Goal: Information Seeking & Learning: Learn about a topic

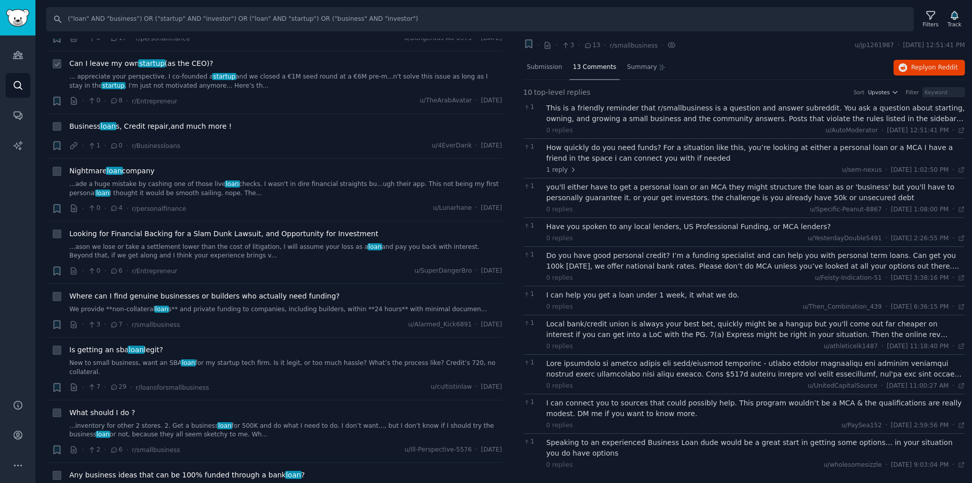
scroll to position [3798, 0]
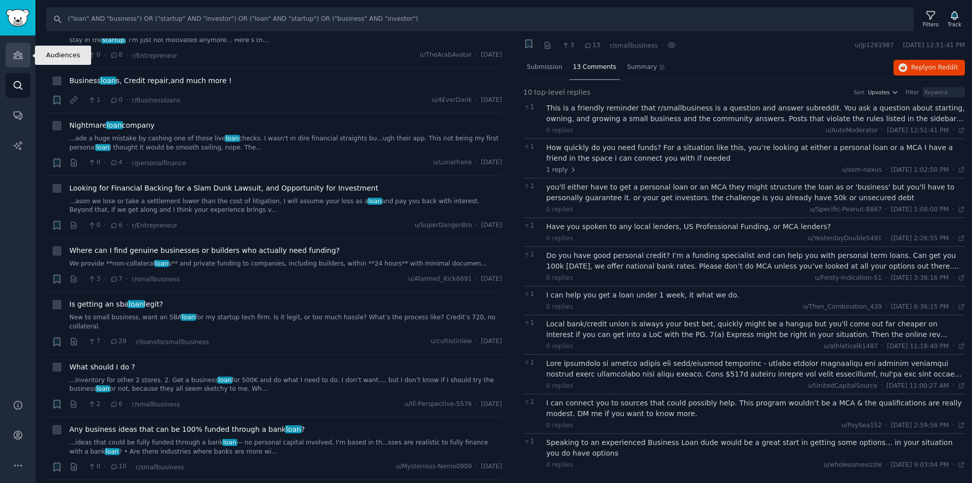
click at [15, 55] on icon "Sidebar" at bounding box center [17, 55] width 9 height 7
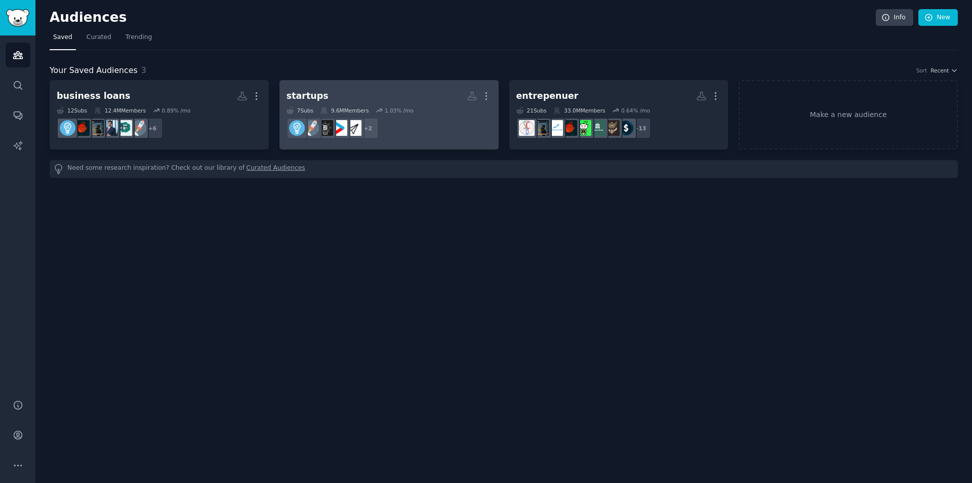
click at [437, 107] on div "7 Sub s 9.6M Members 1.03 % /mo" at bounding box center [389, 110] width 205 height 7
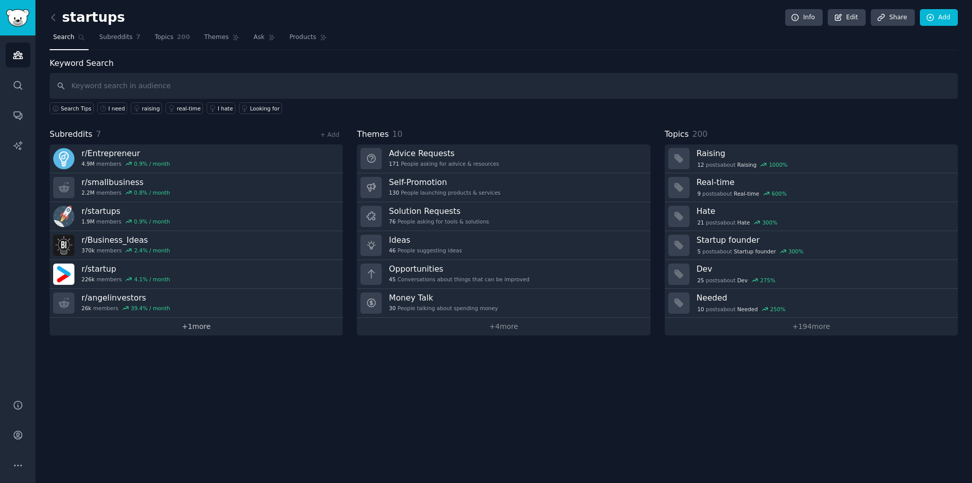
click at [206, 322] on link "+ 1 more" at bounding box center [196, 326] width 293 height 18
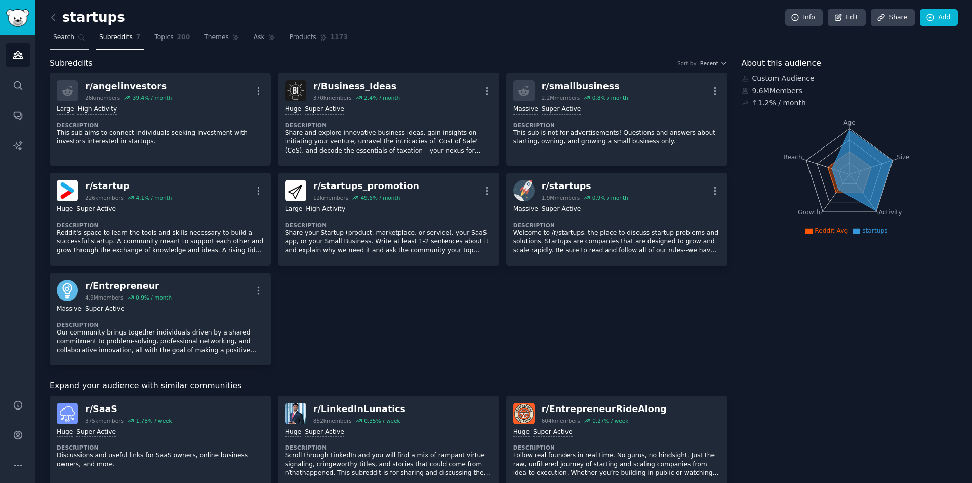
click at [59, 39] on span "Search" at bounding box center [63, 37] width 21 height 9
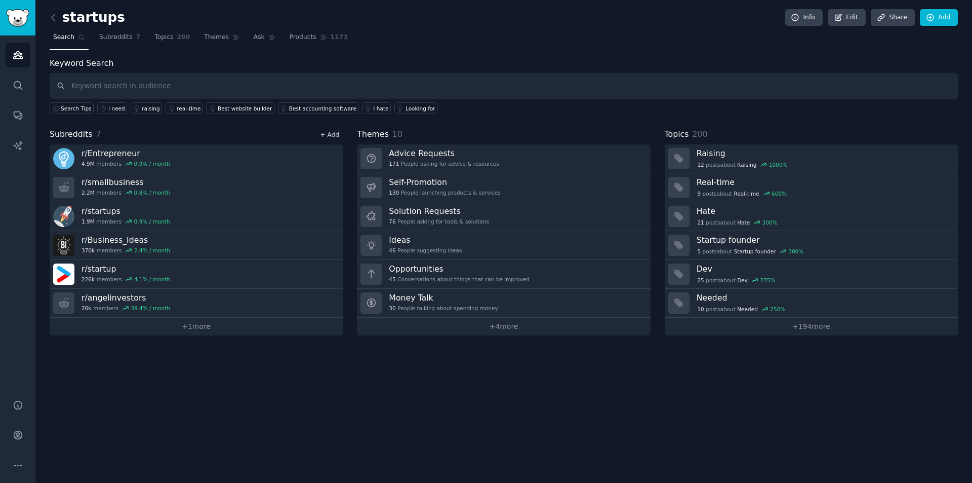
click at [333, 135] on link "+ Add" at bounding box center [329, 134] width 19 height 7
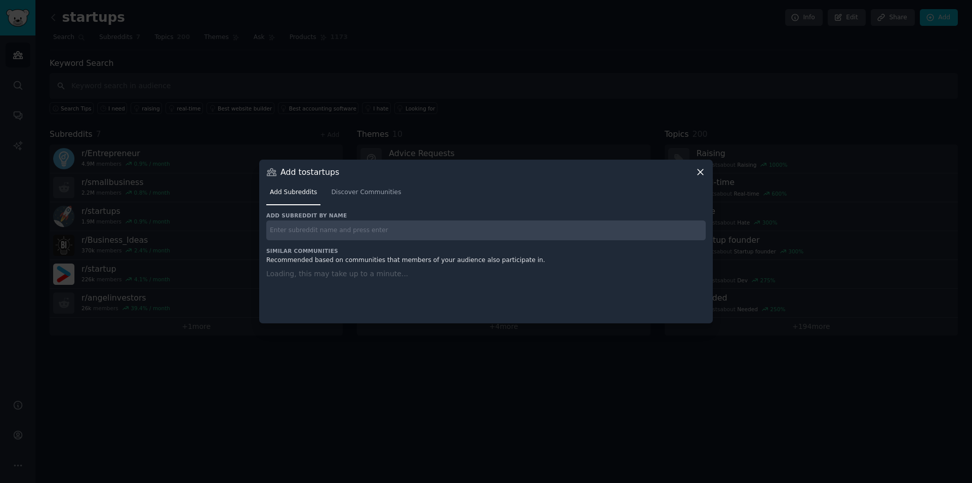
click at [328, 233] on div "Add subreddit by name Similar Communities Recommended based on communities that…" at bounding box center [486, 261] width 440 height 99
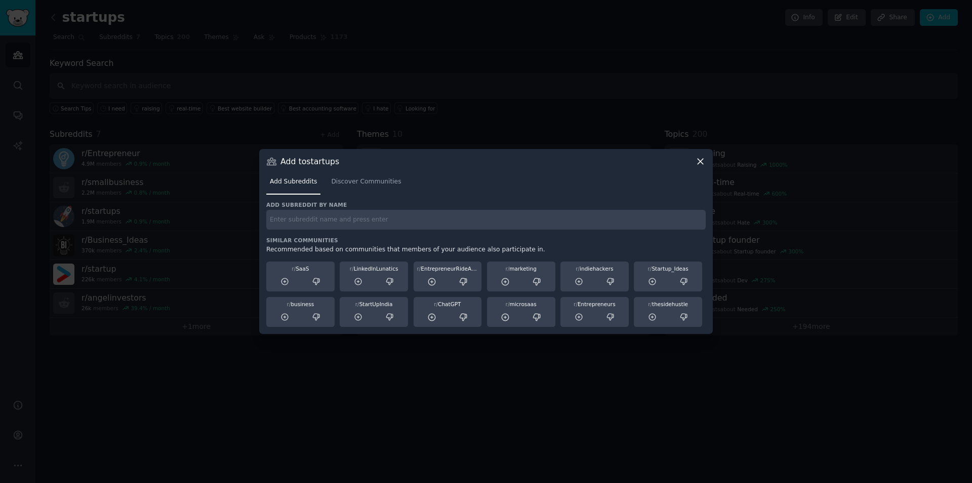
click at [330, 220] on input "text" at bounding box center [486, 220] width 440 height 20
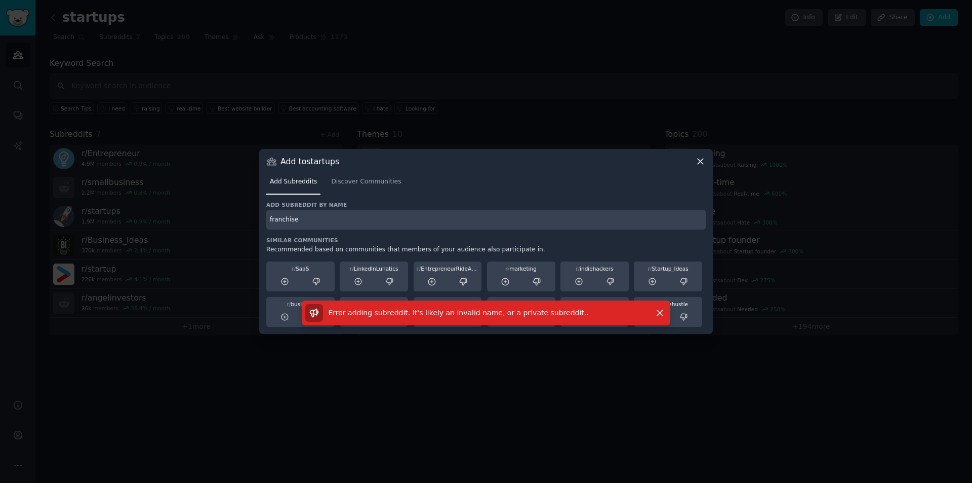
click at [336, 223] on input "franchise" at bounding box center [486, 220] width 440 height 20
type input "franchiseinvestors"
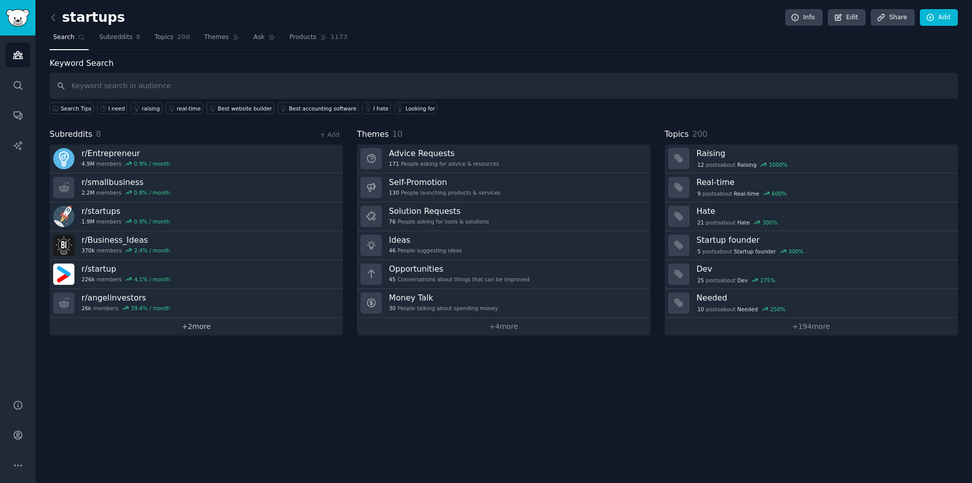
click at [202, 323] on link "+ 2 more" at bounding box center [196, 326] width 293 height 18
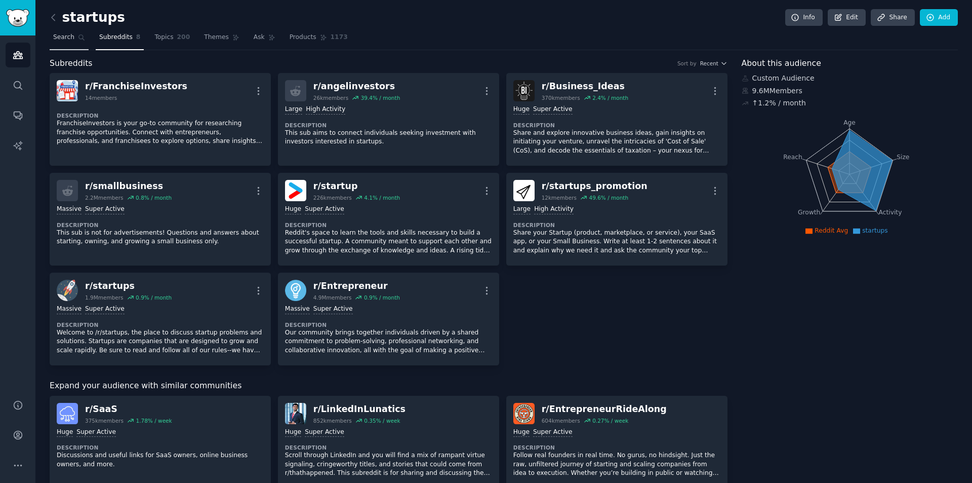
click at [72, 40] on link "Search" at bounding box center [69, 39] width 39 height 21
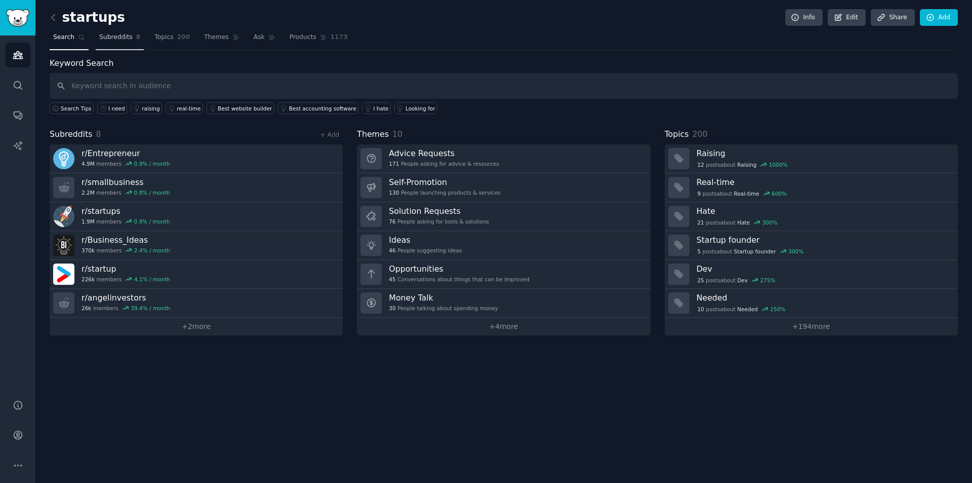
click at [111, 36] on span "Subreddits" at bounding box center [115, 37] width 33 height 9
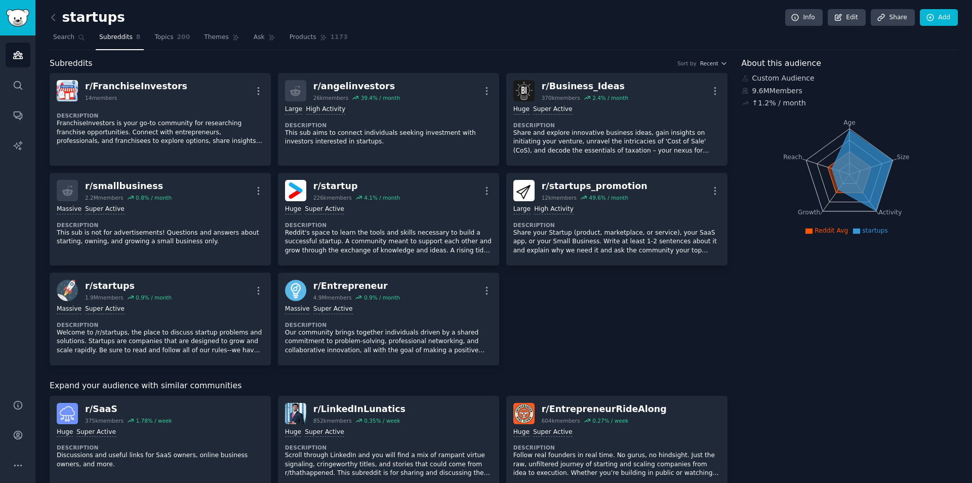
click at [117, 32] on link "Subreddits 8" at bounding box center [120, 39] width 48 height 21
click at [117, 39] on span "Subreddits" at bounding box center [115, 37] width 33 height 9
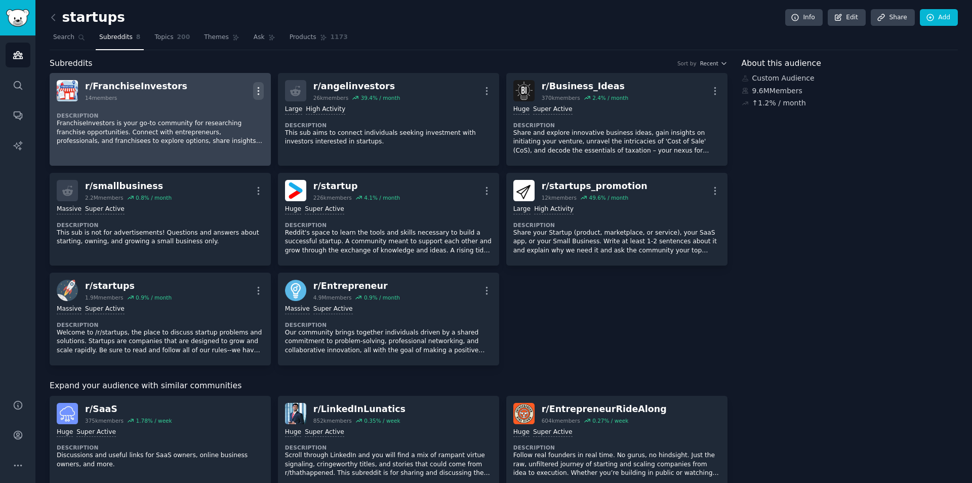
click at [258, 90] on icon "button" at bounding box center [258, 91] width 11 height 11
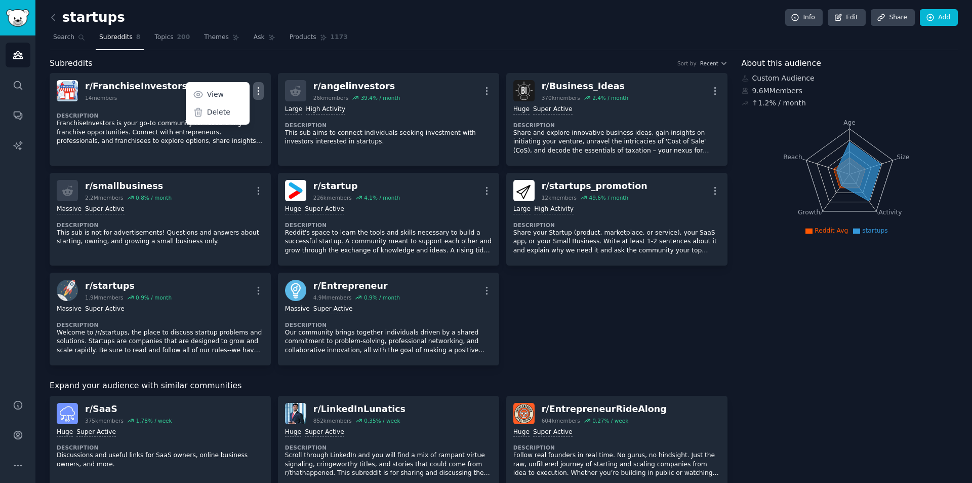
click at [477, 24] on div "startups Info Edit Share Add" at bounding box center [504, 19] width 908 height 21
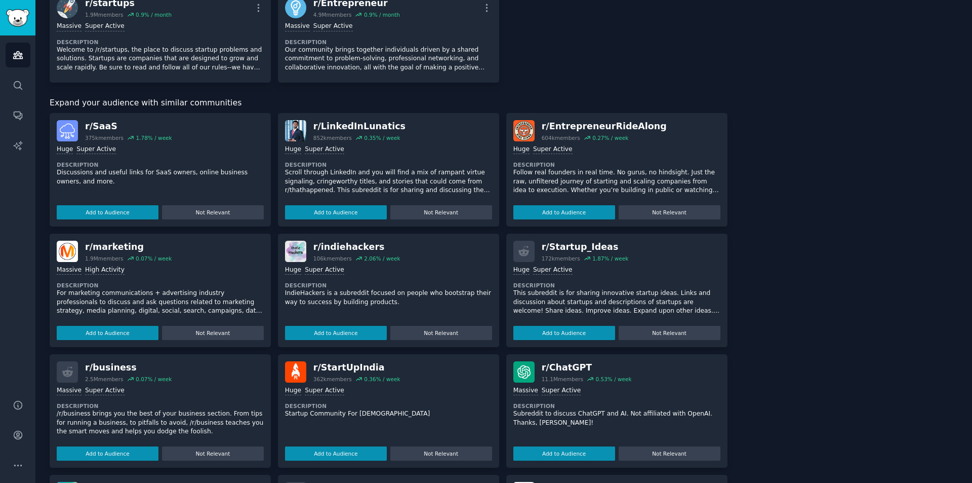
scroll to position [304, 0]
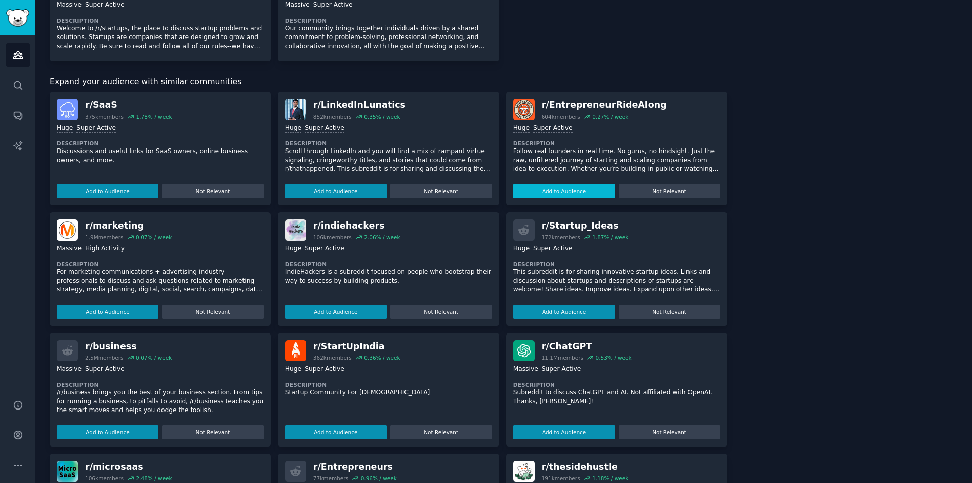
click at [587, 191] on button "Add to Audience" at bounding box center [564, 191] width 102 height 14
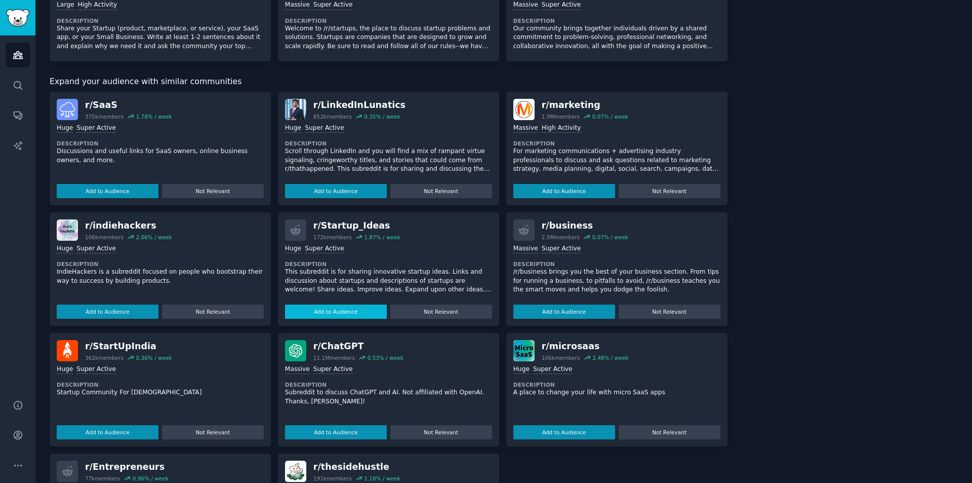
click at [344, 307] on button "Add to Audience" at bounding box center [336, 311] width 102 height 14
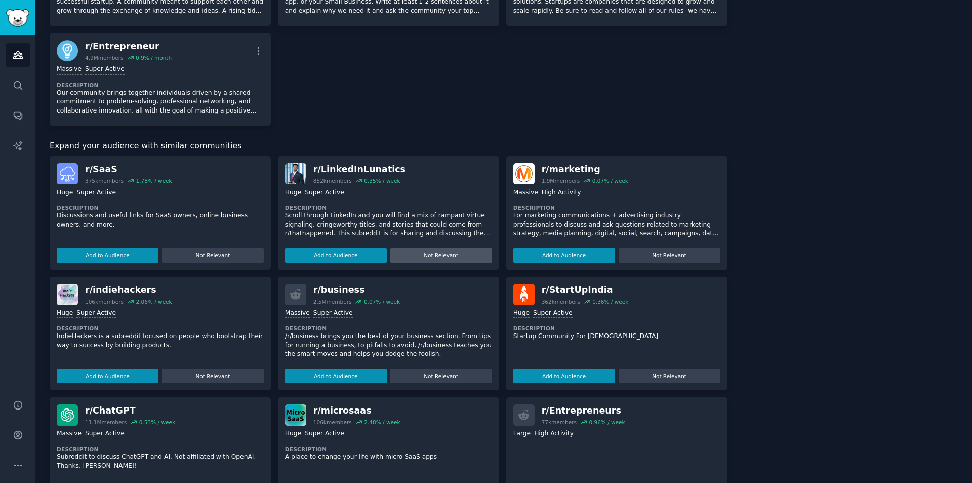
scroll to position [456, 0]
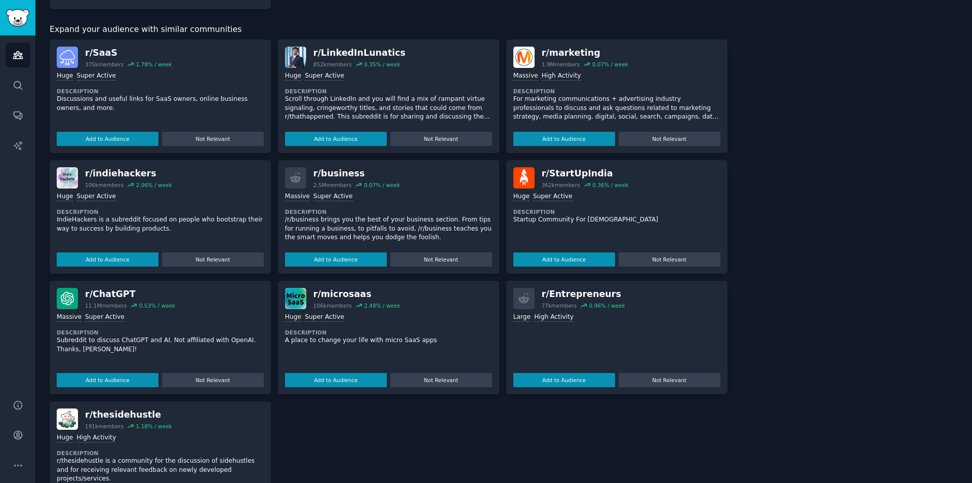
click at [357, 253] on button "Add to Audience" at bounding box center [336, 259] width 102 height 14
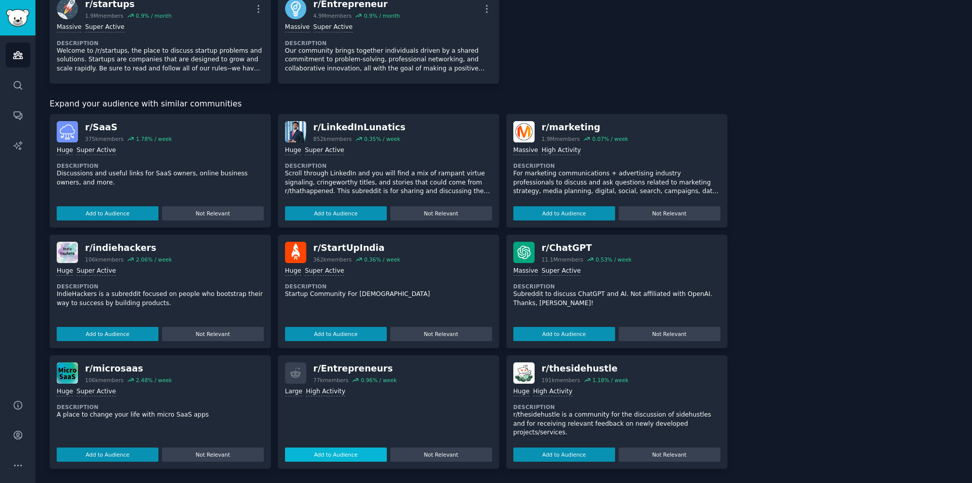
click at [343, 457] on button "Add to Audience" at bounding box center [336, 454] width 102 height 14
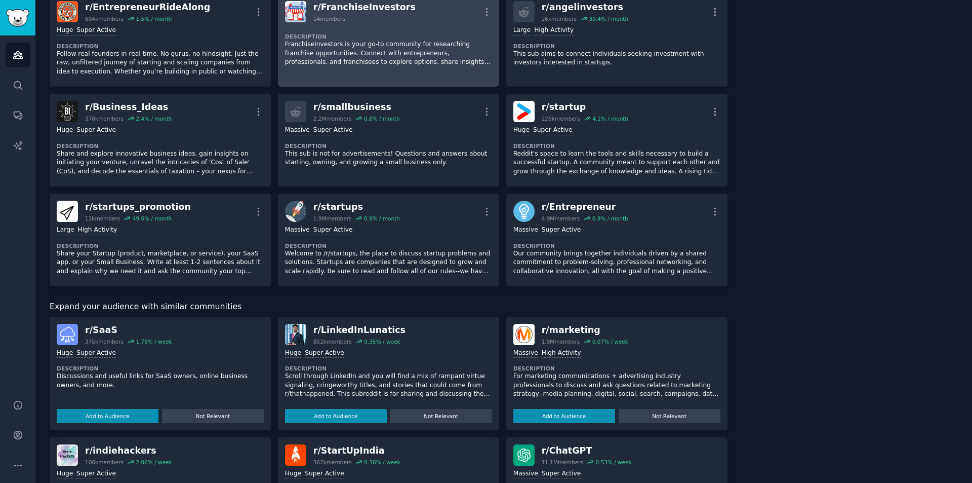
scroll to position [0, 0]
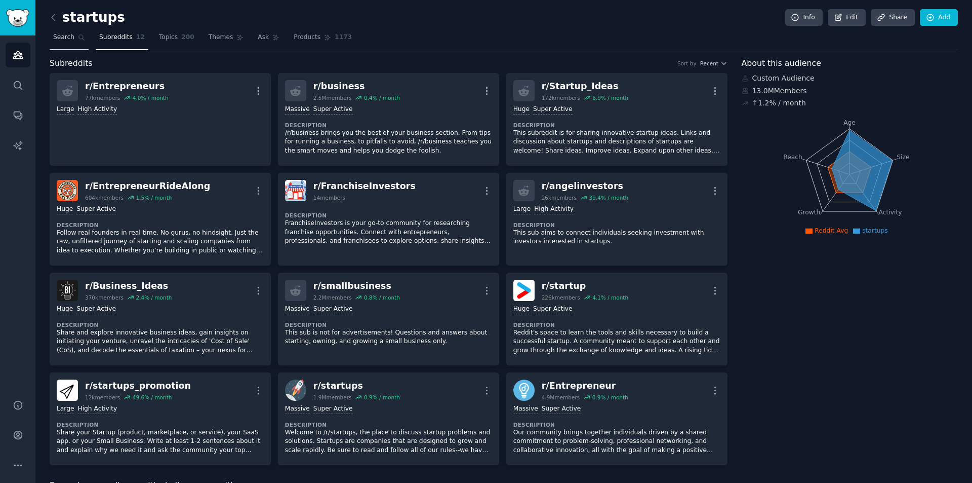
click at [59, 41] on span "Search" at bounding box center [63, 37] width 21 height 9
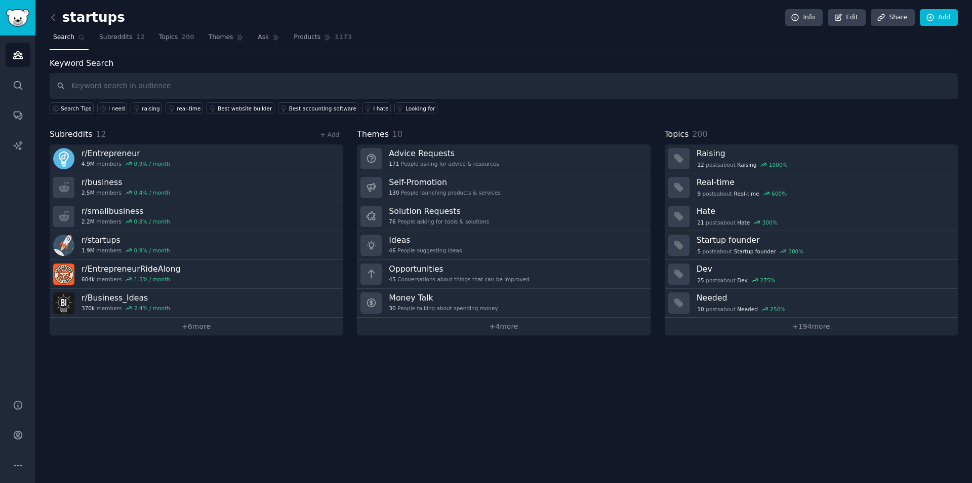
click at [186, 84] on input "text" at bounding box center [504, 86] width 908 height 26
type input "loan"
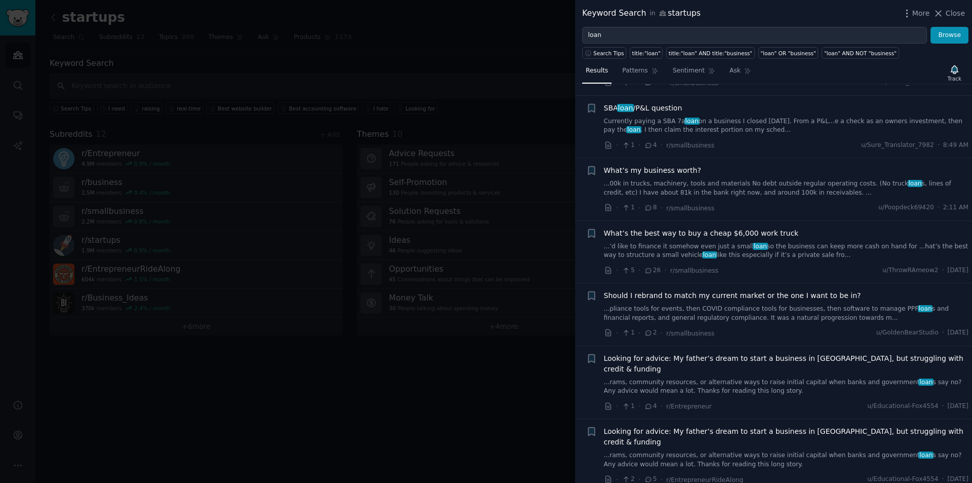
scroll to position [152, 0]
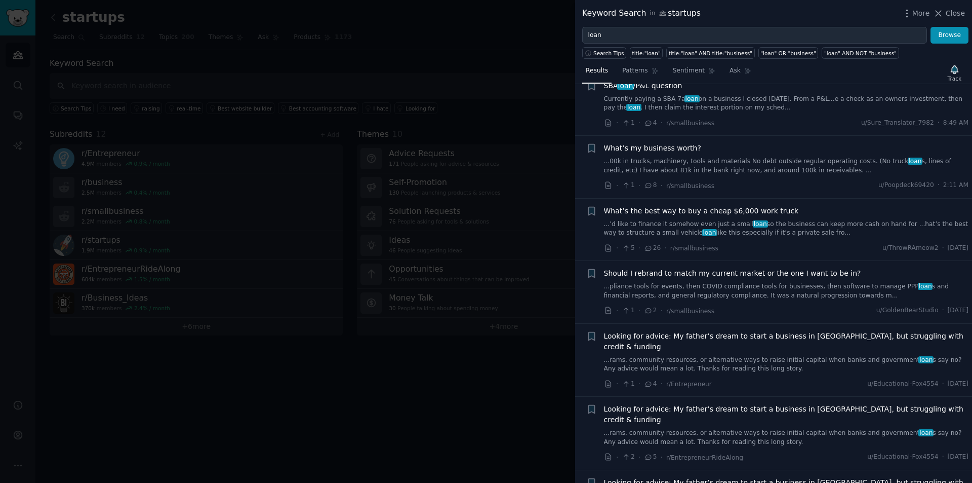
click at [737, 165] on link "...00k in trucks, machinery, tools and materials No debt outside regular operat…" at bounding box center [786, 166] width 365 height 18
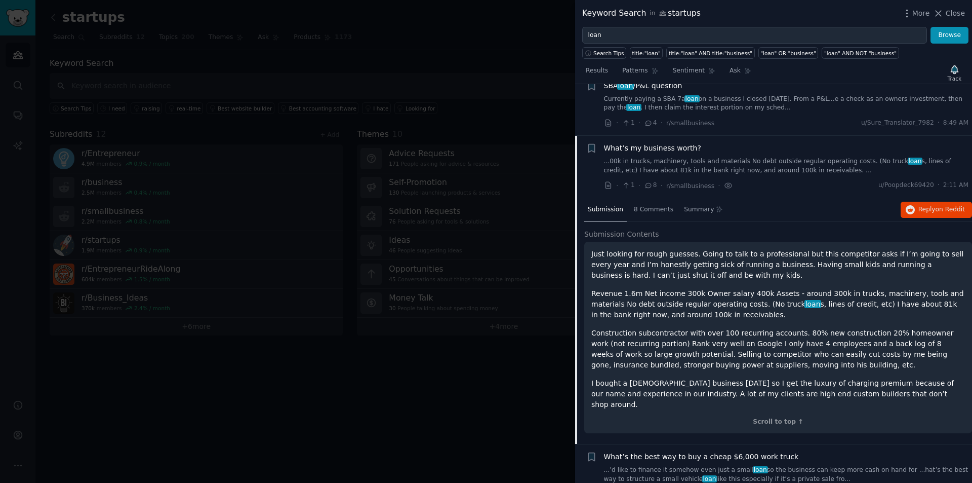
scroll to position [204, 0]
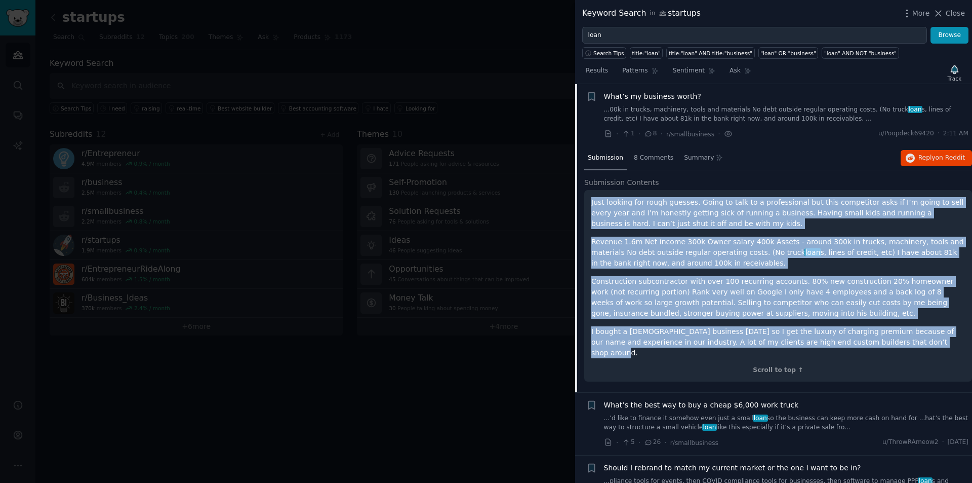
drag, startPoint x: 915, startPoint y: 342, endPoint x: 591, endPoint y: 201, distance: 352.4
click at [591, 201] on div "Just looking for rough guesses. Going to talk to a professional but this compet…" at bounding box center [778, 277] width 374 height 161
copy div "Lore ipsumdo sit ametc adipisc. Elits do eius te i utlaboreetdo mag aliq enimad…"
click at [951, 152] on button "Reply on Reddit" at bounding box center [936, 158] width 71 height 16
click at [950, 10] on span "Close" at bounding box center [955, 13] width 19 height 11
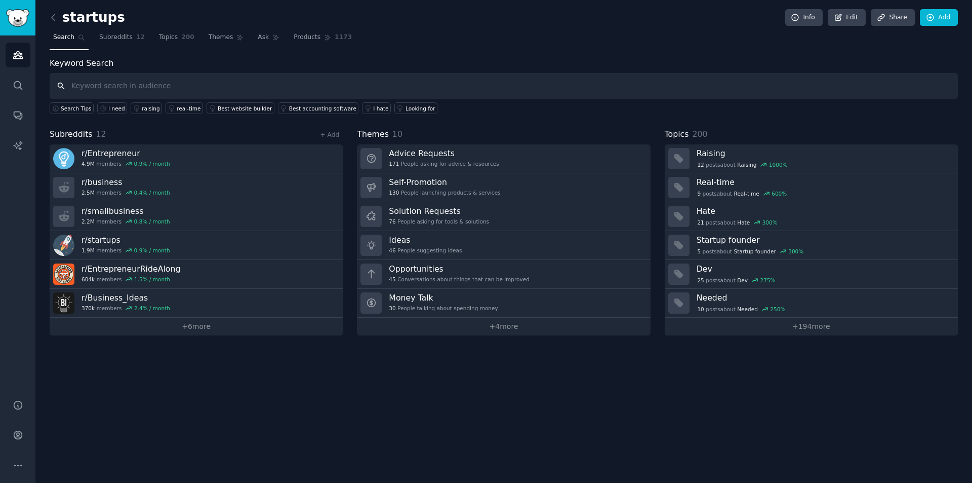
click at [147, 86] on input "text" at bounding box center [504, 86] width 908 height 26
type input "loan"
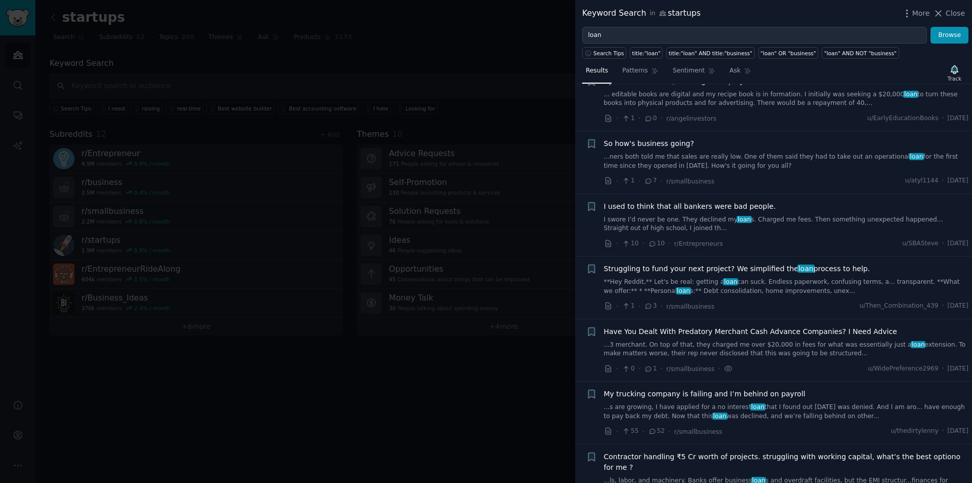
scroll to position [1418, 0]
